Goal: Transaction & Acquisition: Purchase product/service

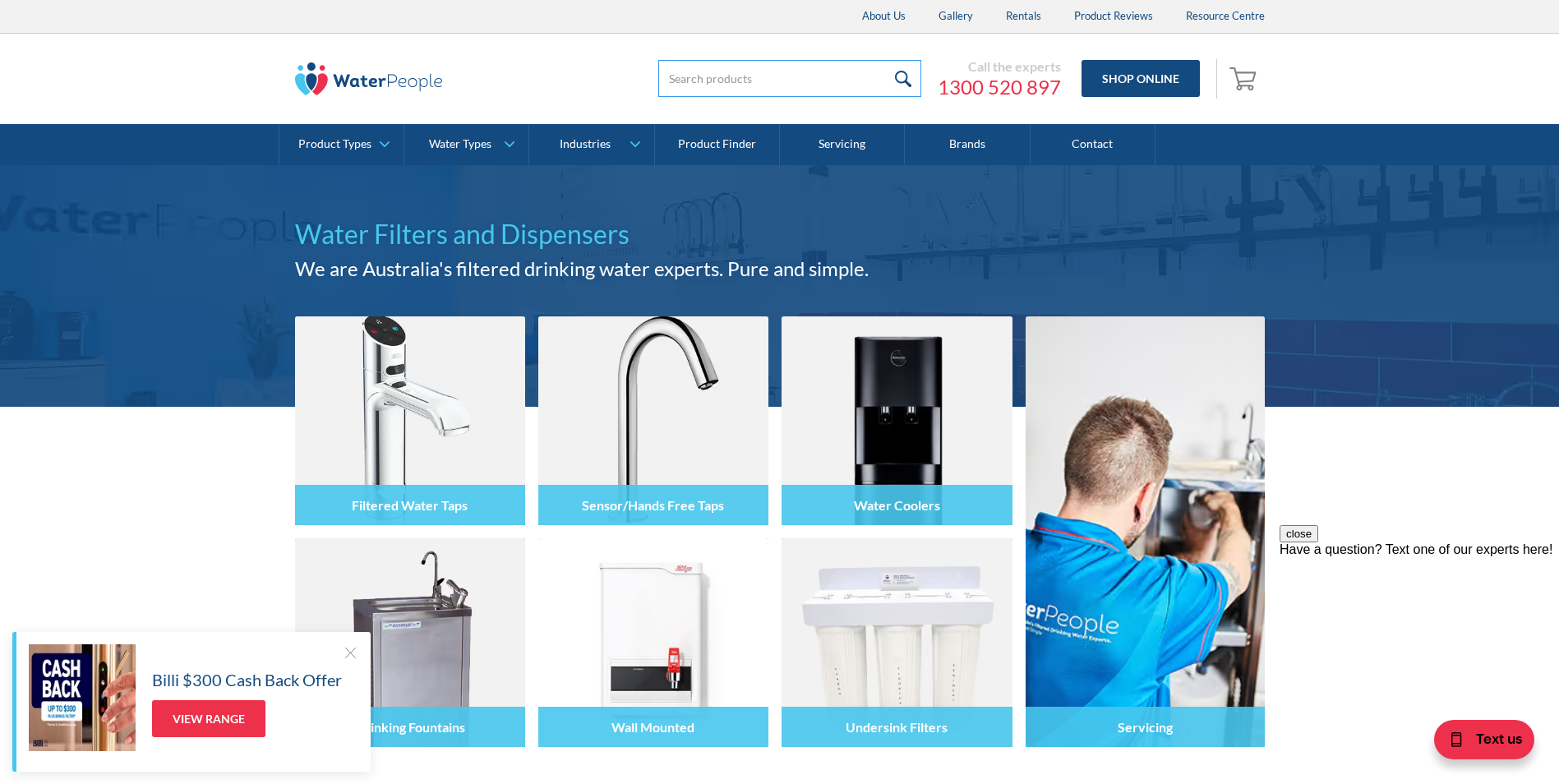
click at [773, 71] on input "search" at bounding box center [790, 78] width 263 height 37
type input "co2"
click at [907, 78] on input "submit" at bounding box center [903, 78] width 35 height 37
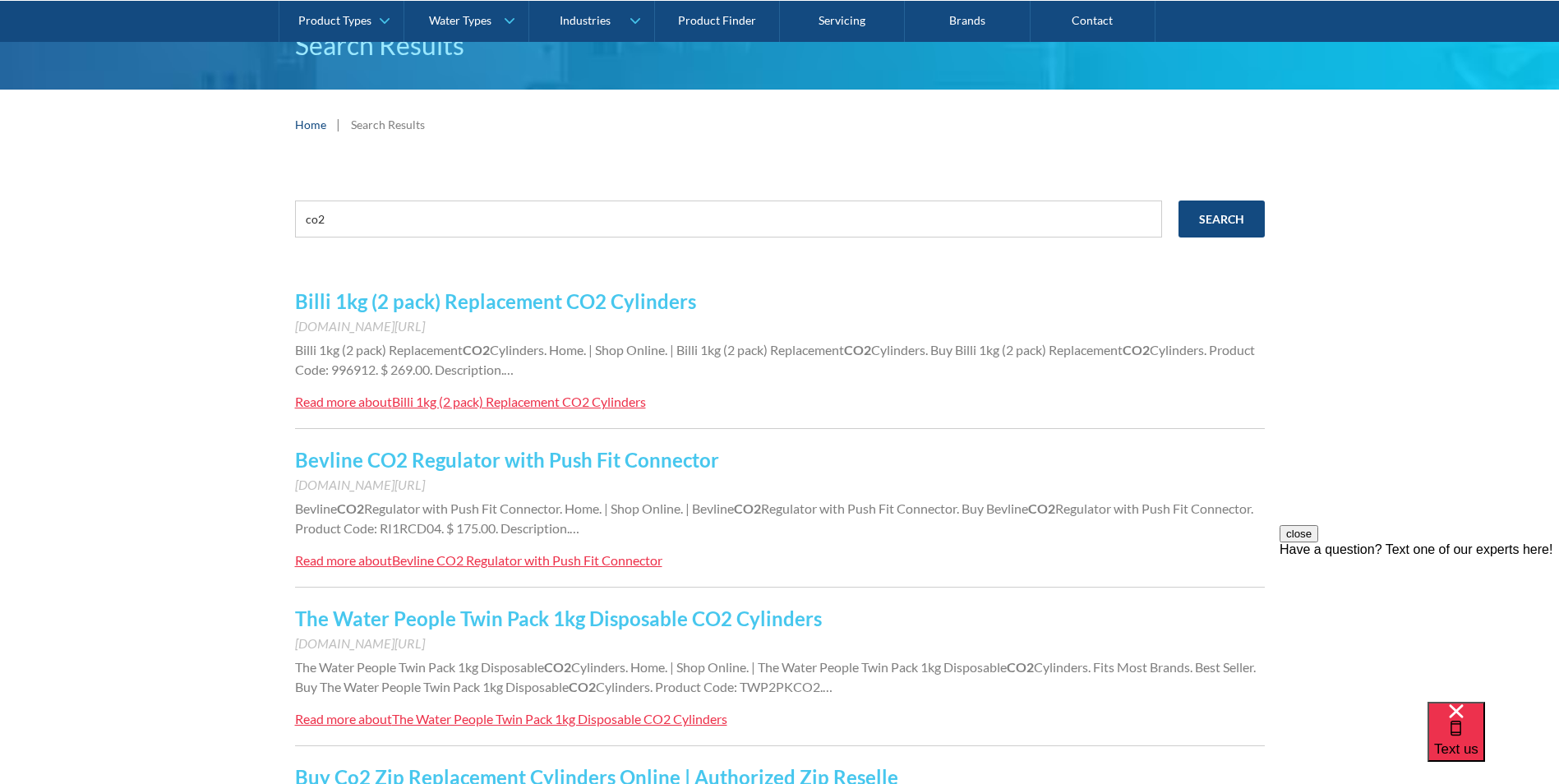
click at [497, 302] on link "Billi 1kg (2 pack) Replacement CO2 Cylinders" at bounding box center [495, 301] width 401 height 24
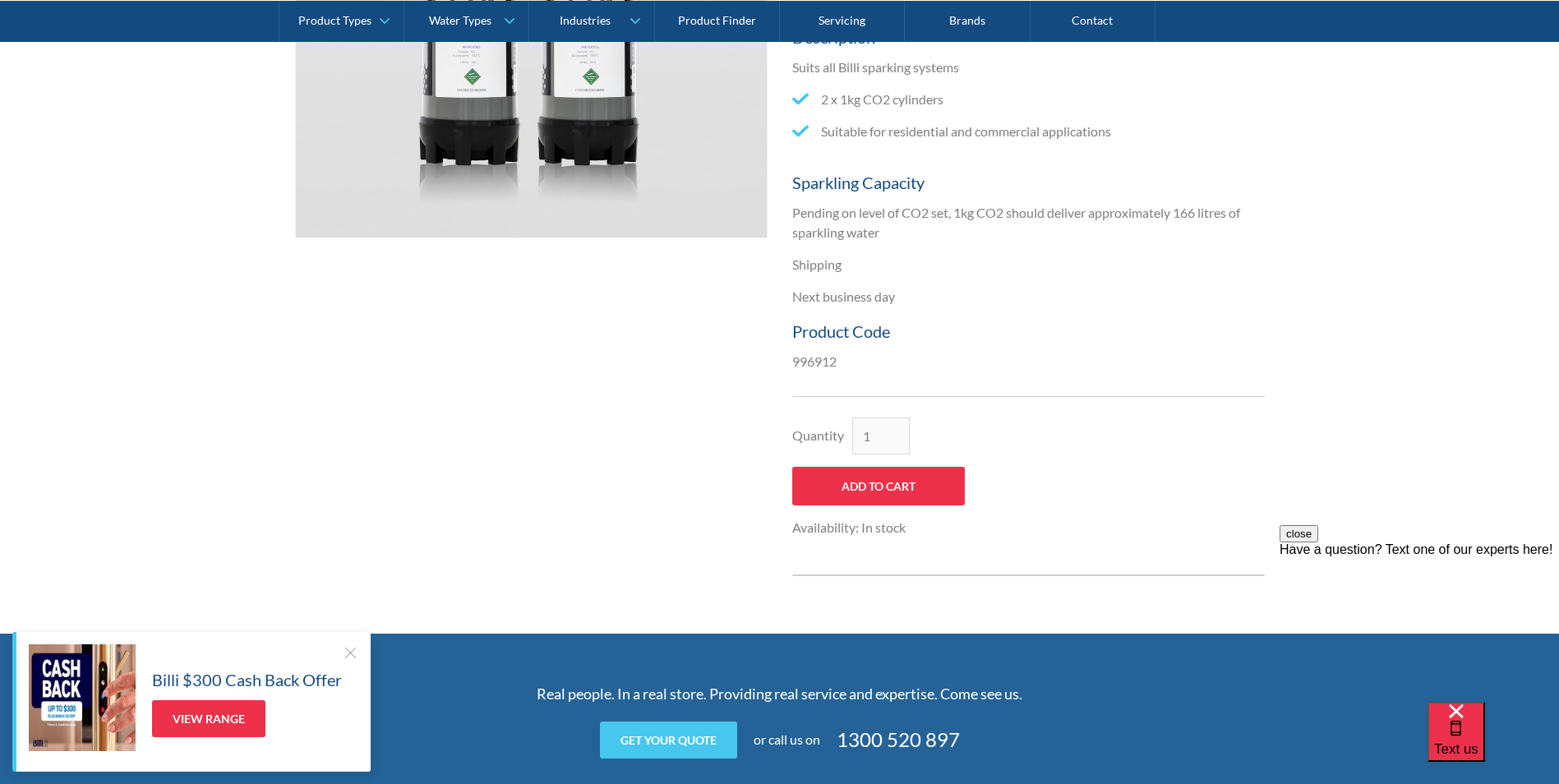
scroll to position [575, 0]
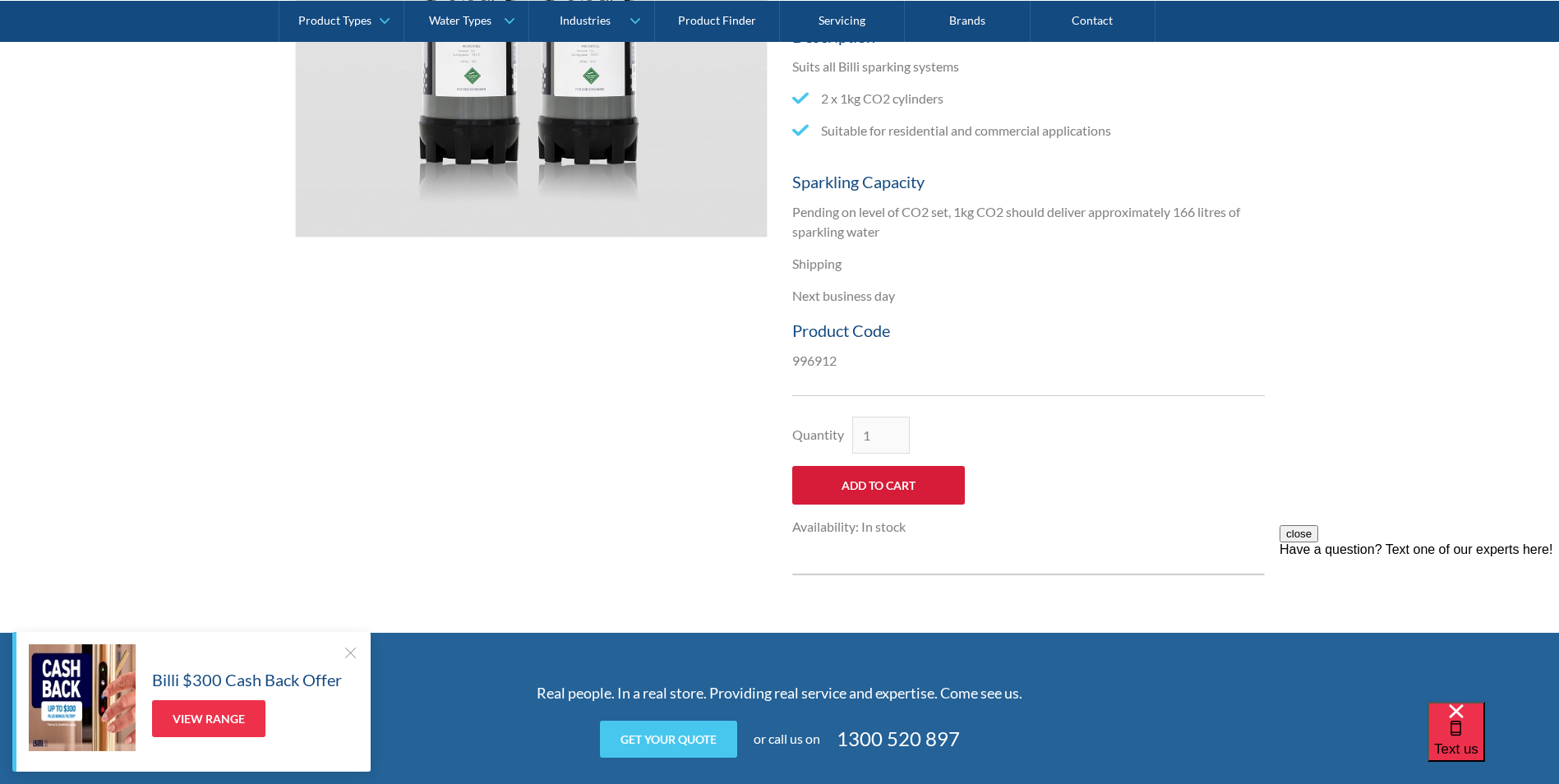
click at [898, 488] on input "Add to Cart" at bounding box center [878, 485] width 172 height 38
type input "Add to Cart"
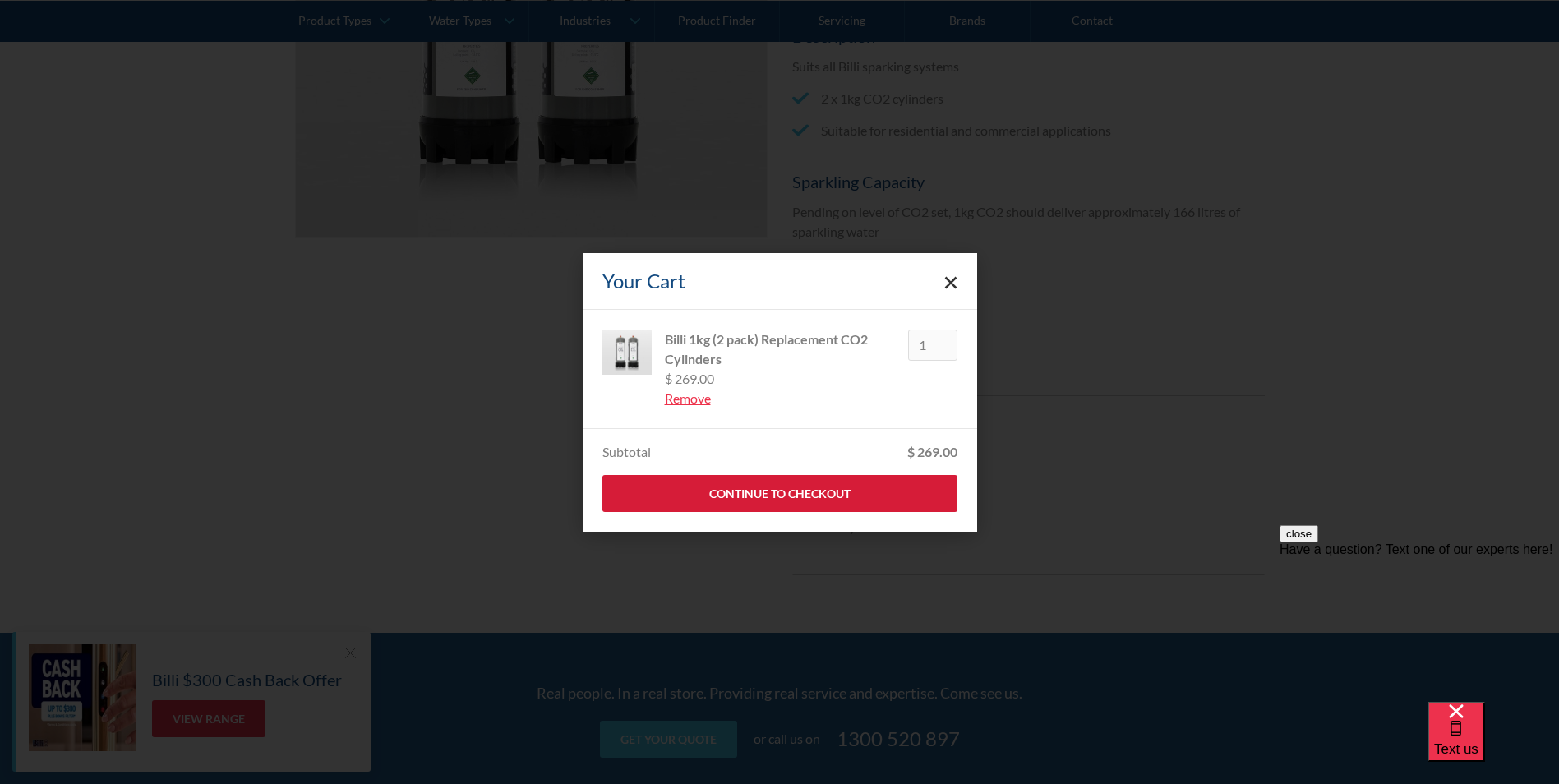
click at [785, 489] on link "Continue to Checkout" at bounding box center [780, 494] width 355 height 37
